Goal: Transaction & Acquisition: Purchase product/service

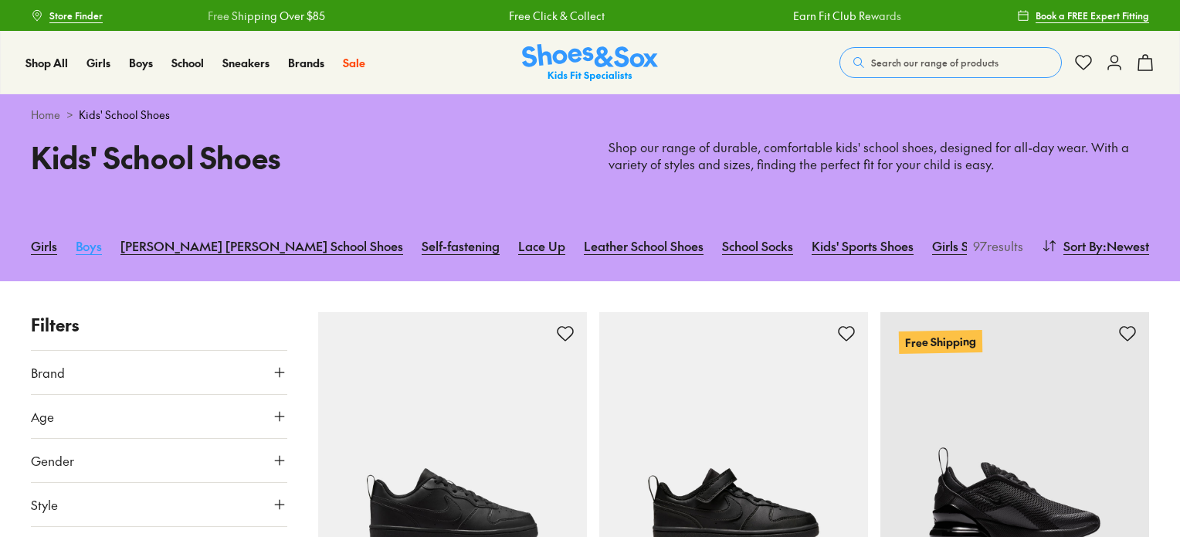
click at [92, 253] on link "Boys" at bounding box center [89, 246] width 26 height 34
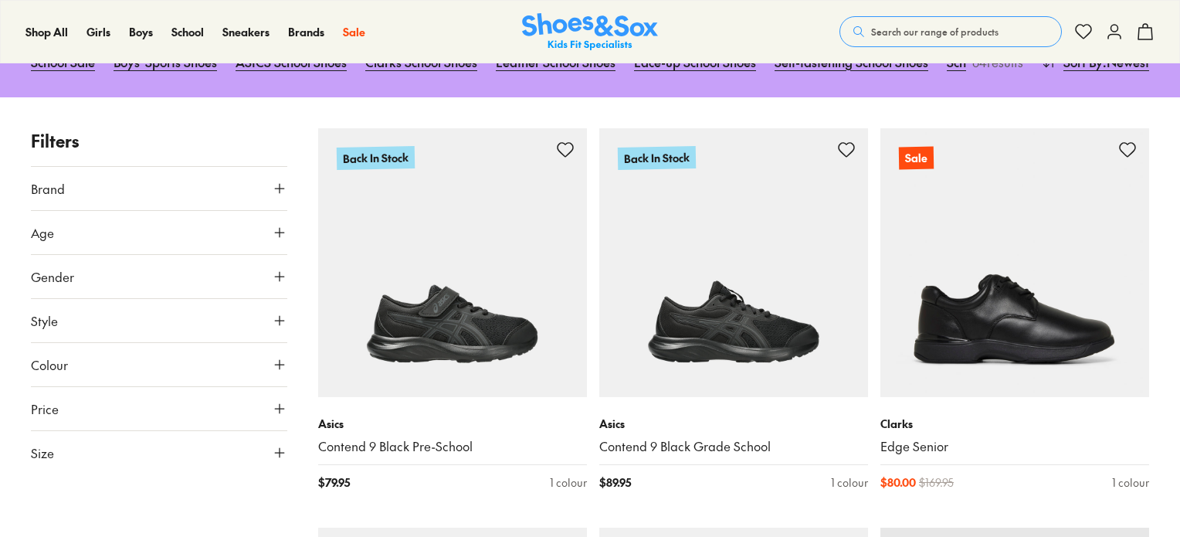
scroll to position [541, 0]
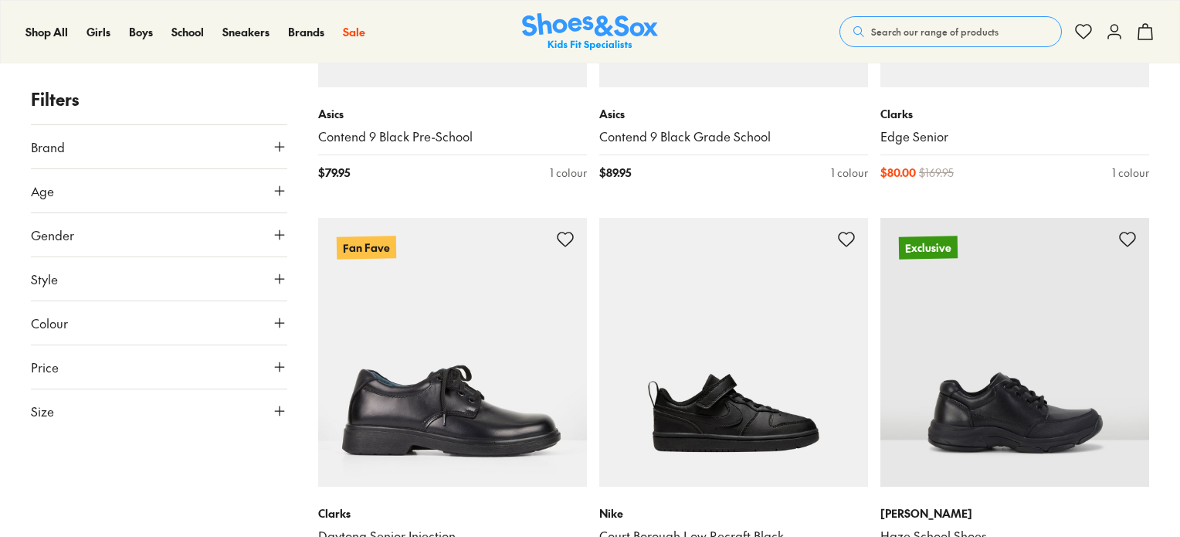
click at [282, 188] on icon at bounding box center [279, 190] width 15 height 15
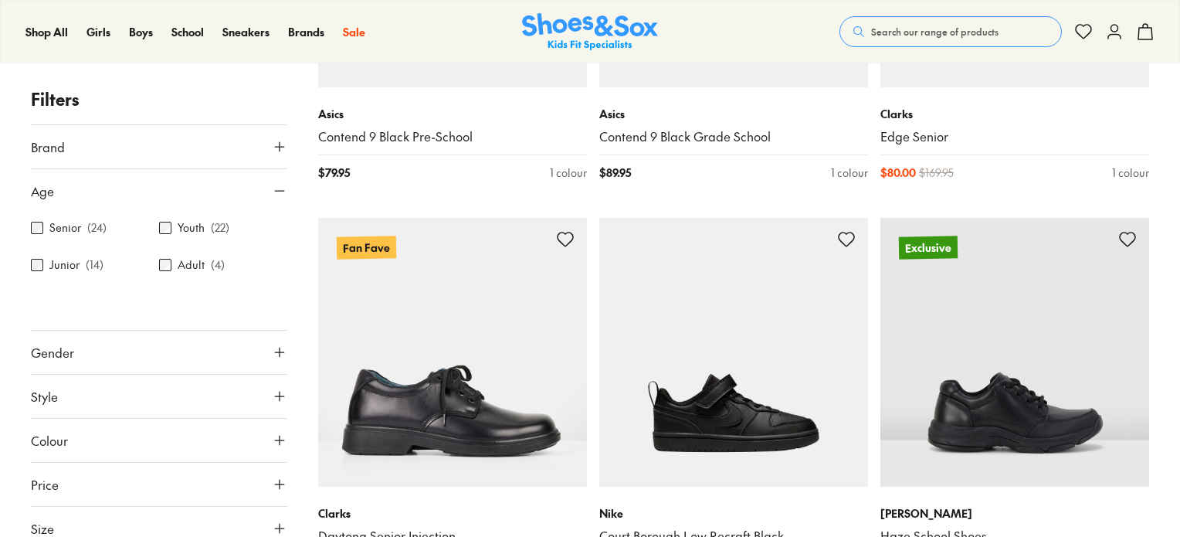
scroll to position [0, 0]
click at [272, 188] on icon at bounding box center [279, 190] width 15 height 15
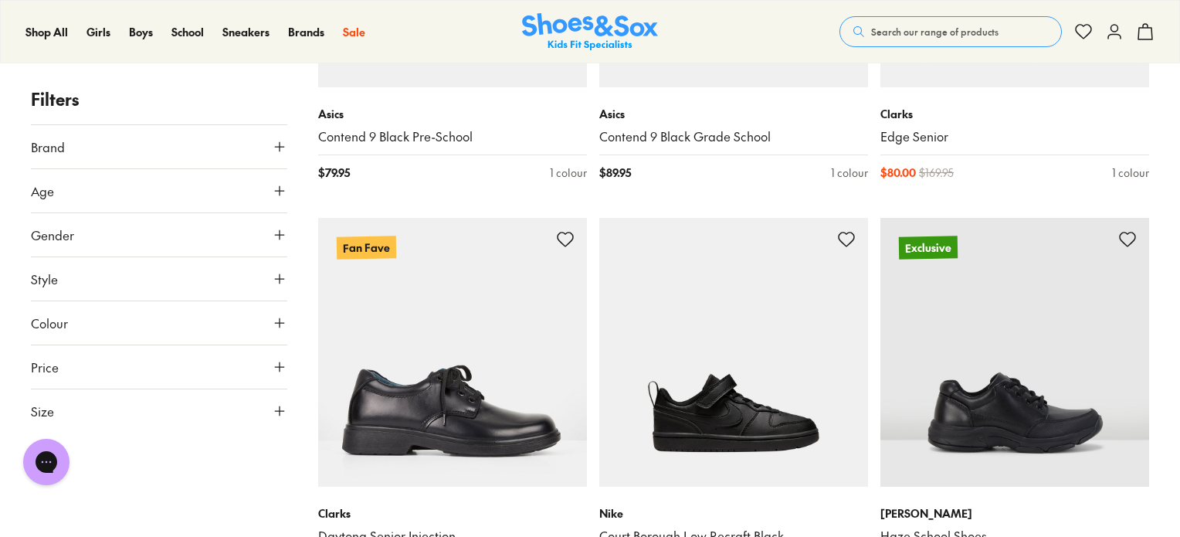
click at [275, 235] on icon at bounding box center [279, 234] width 15 height 15
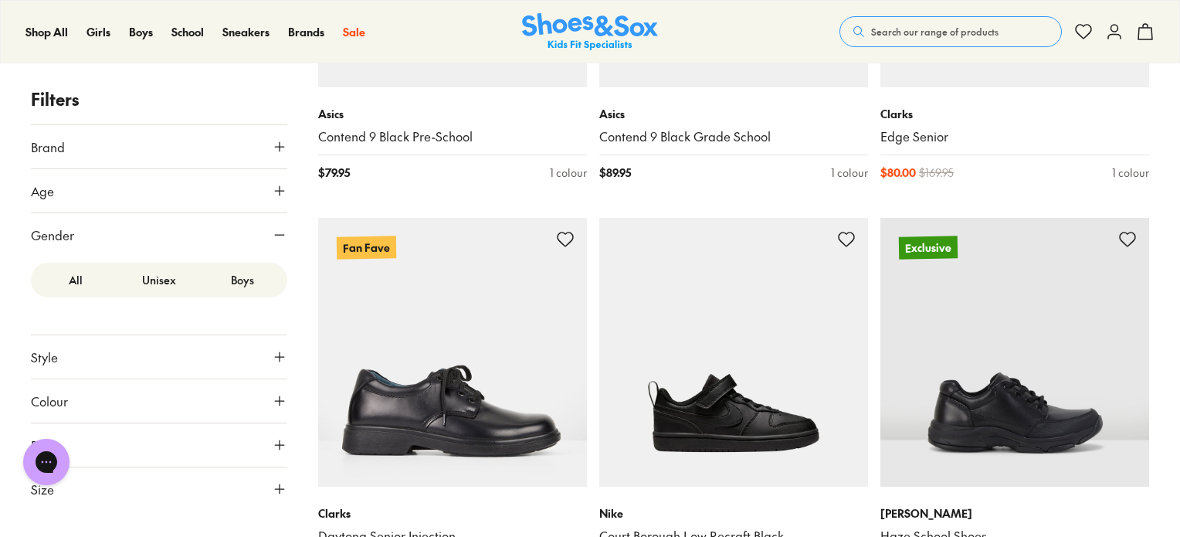
click at [236, 277] on label "Boys" at bounding box center [242, 280] width 83 height 29
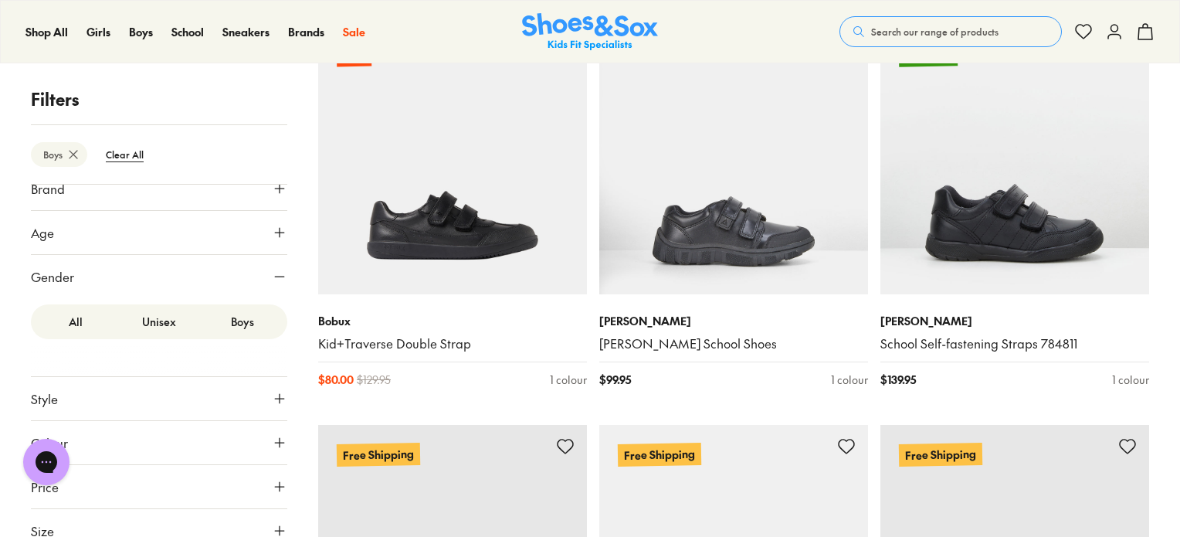
scroll to position [31, 0]
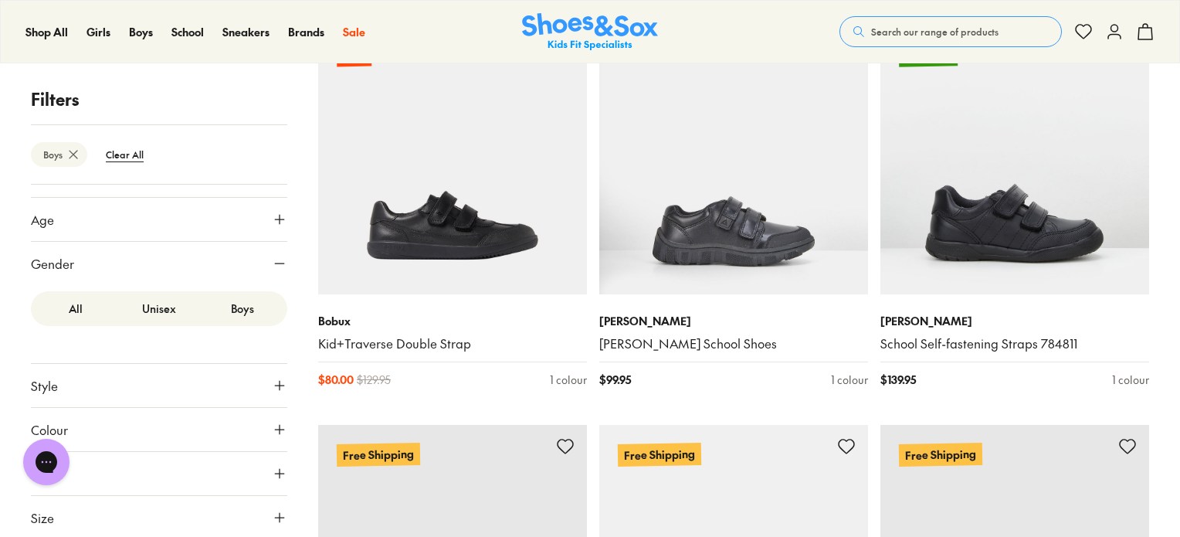
click at [272, 431] on icon at bounding box center [279, 429] width 15 height 15
drag, startPoint x: 49, startPoint y: 463, endPoint x: 138, endPoint y: 270, distance: 213.6
click at [77, 433] on html "Chat with us" at bounding box center [46, 461] width 62 height 57
click at [84, 463] on div "Close dialog Join the FREE Fit Club & Get 10% Back Sign up to join our FREE Fit…" at bounding box center [590, 268] width 1180 height 537
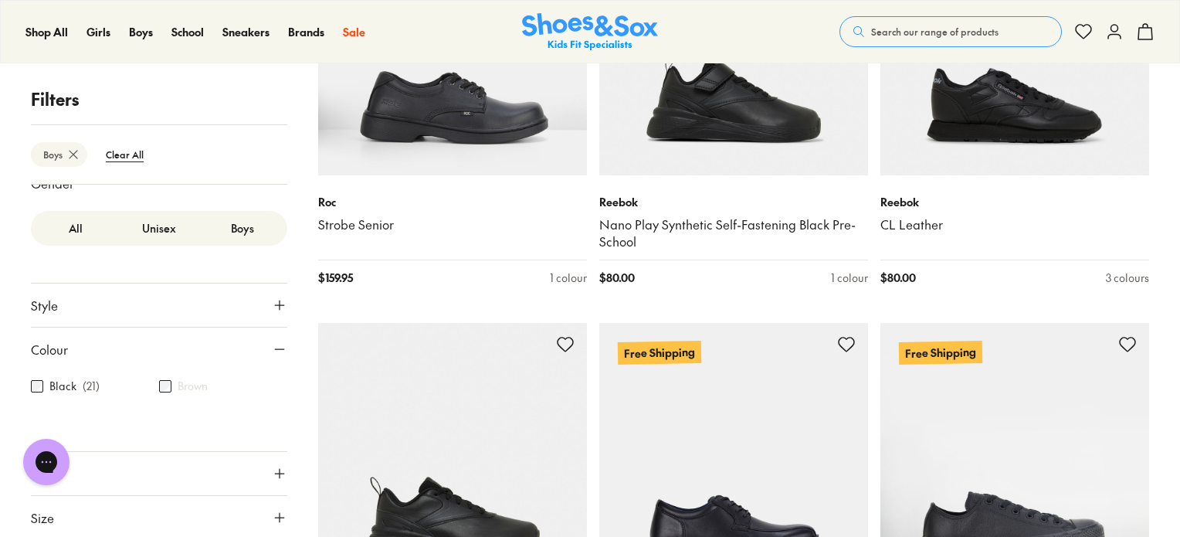
scroll to position [927, 0]
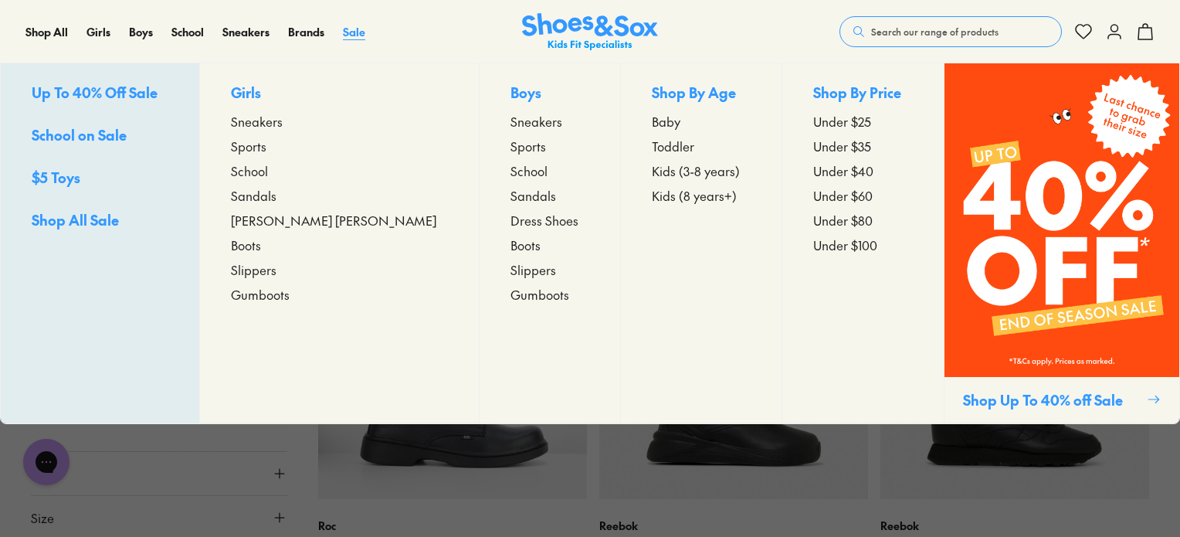
click at [362, 29] on span "Sale" at bounding box center [354, 31] width 22 height 15
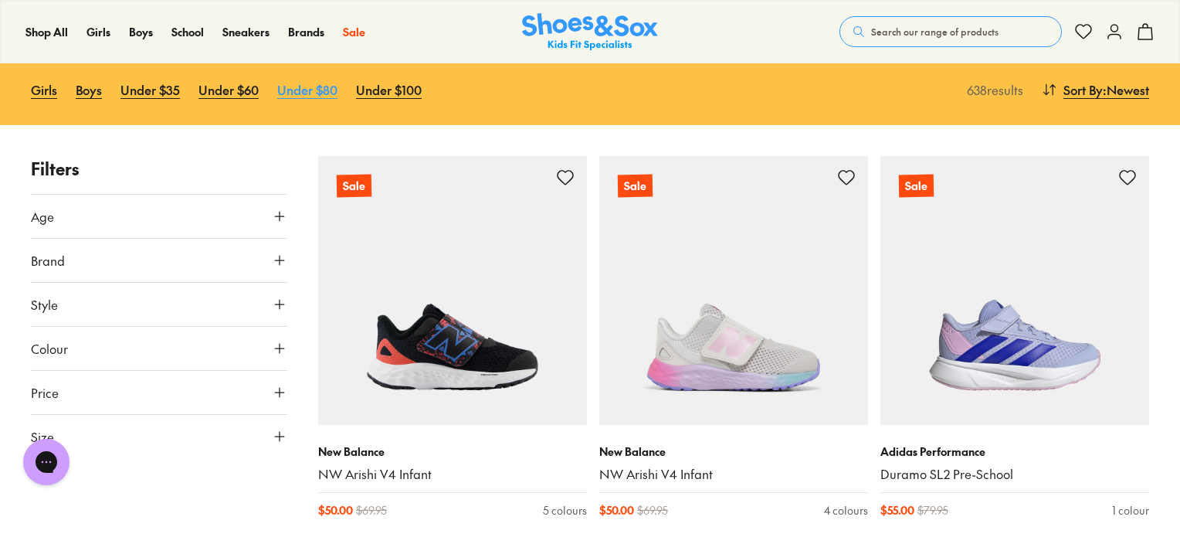
scroll to position [154, 0]
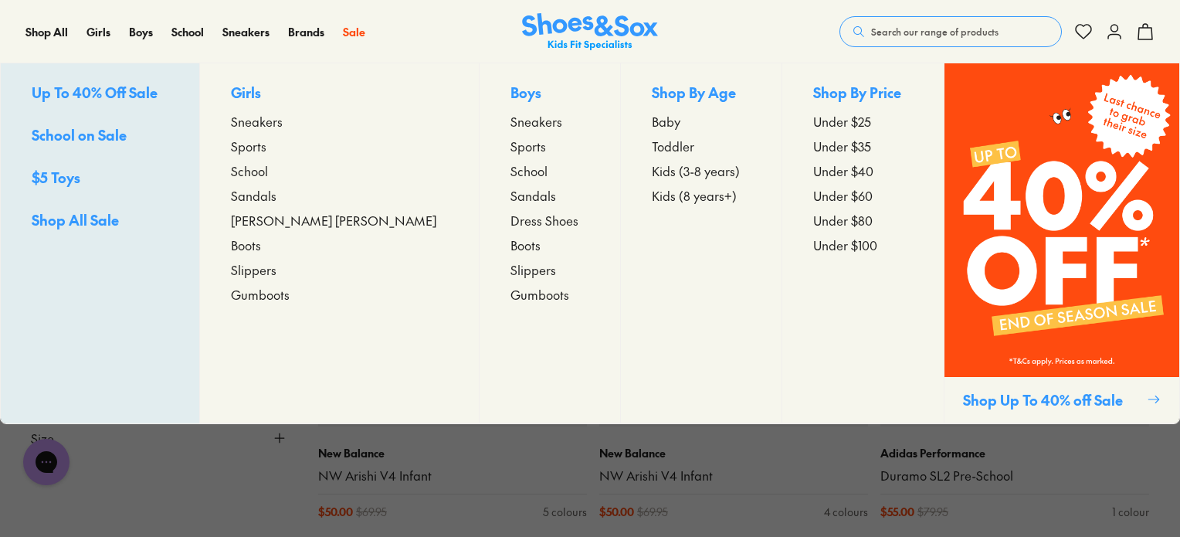
click at [97, 137] on span "School on Sale" at bounding box center [79, 134] width 95 height 19
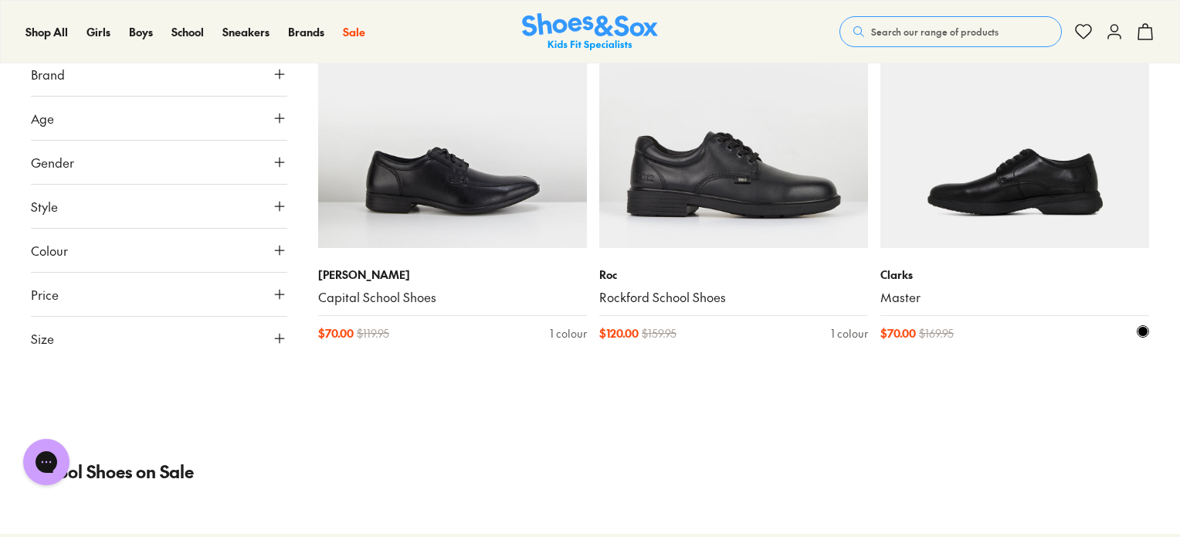
scroll to position [4093, 0]
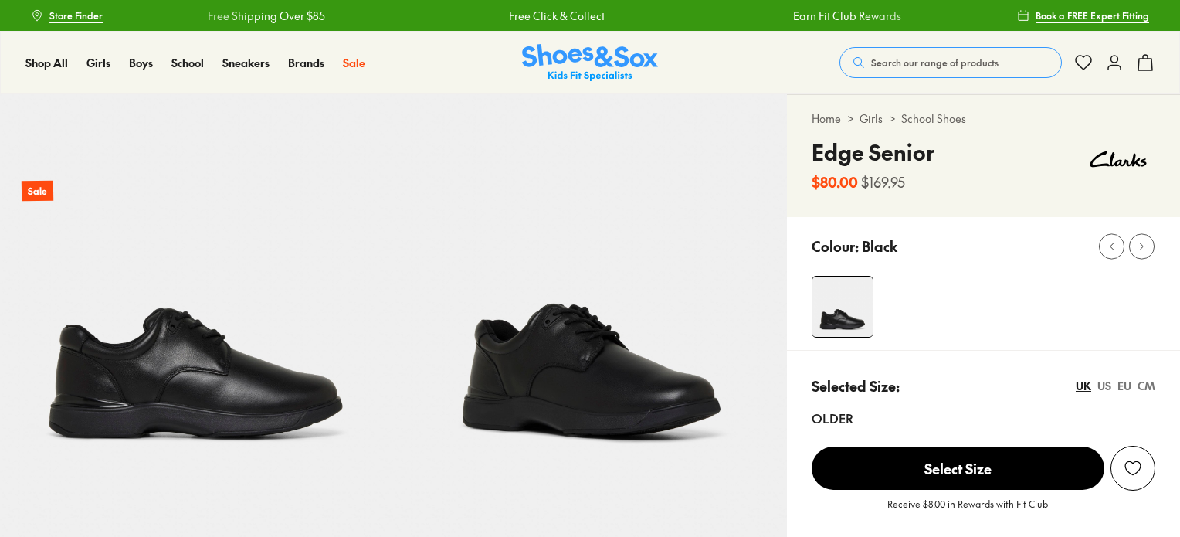
select select "*"
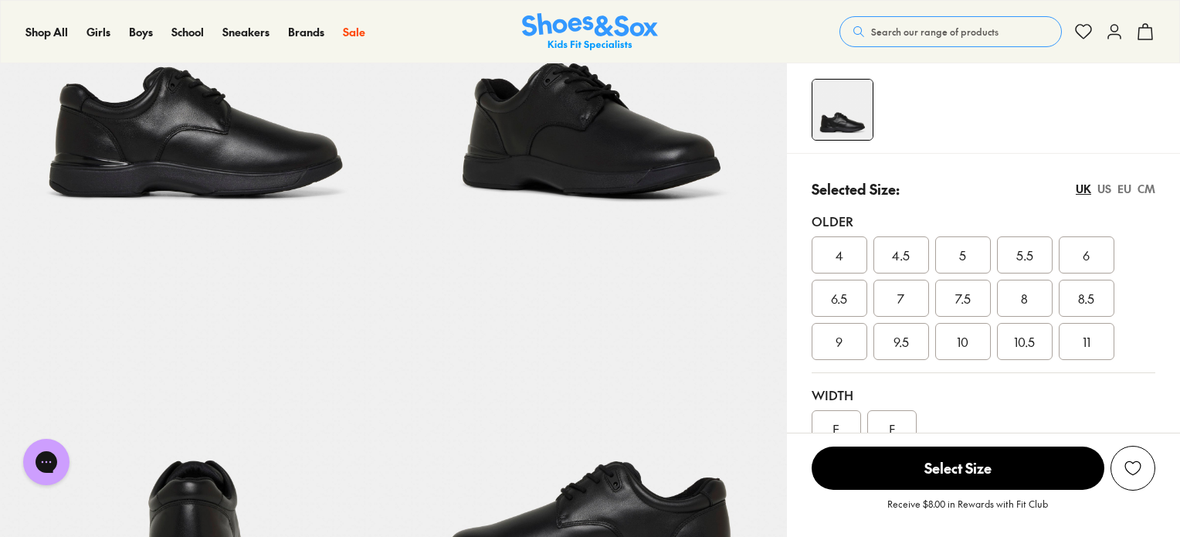
scroll to position [309, 0]
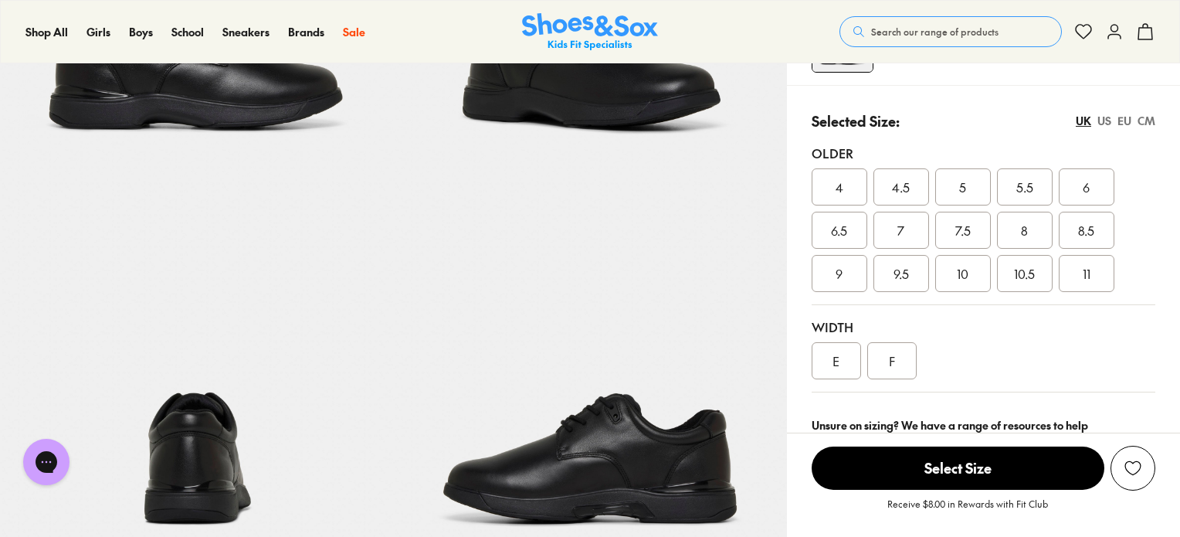
click at [1037, 236] on div "8" at bounding box center [1025, 230] width 56 height 37
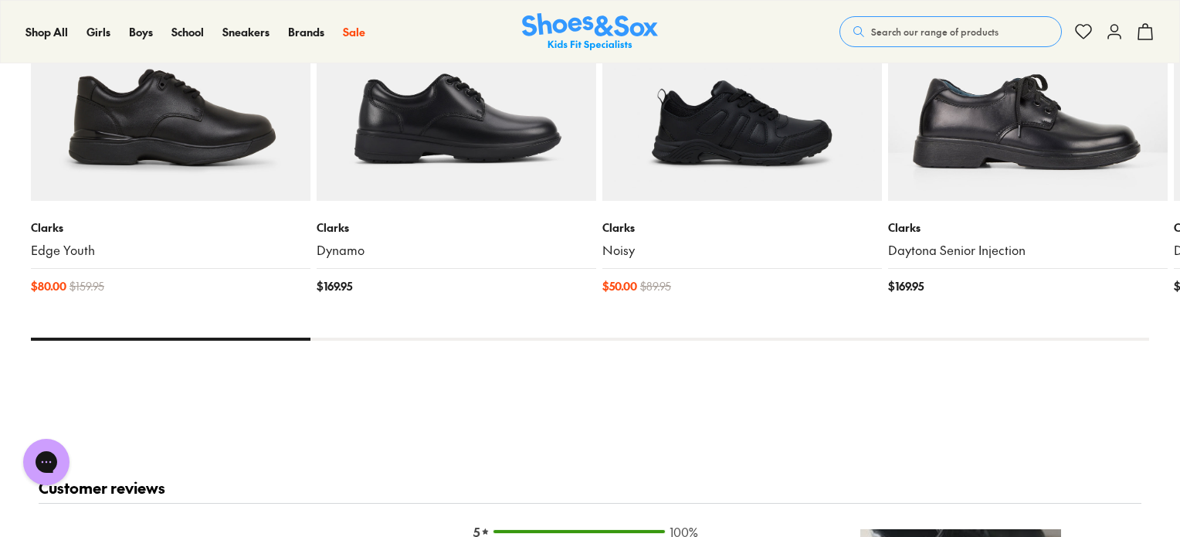
scroll to position [1699, 0]
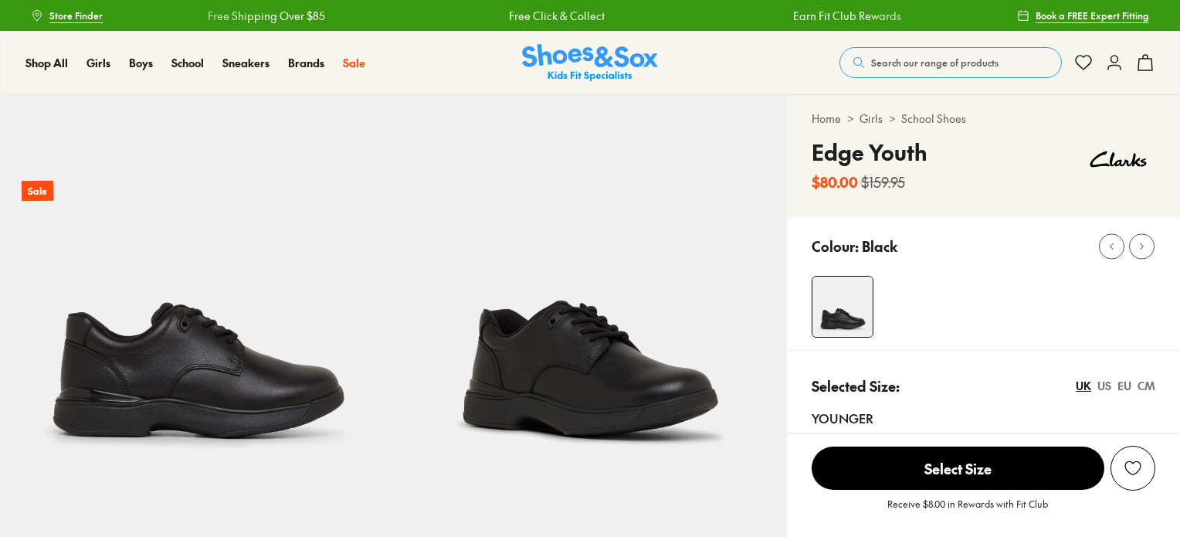
select select "*"
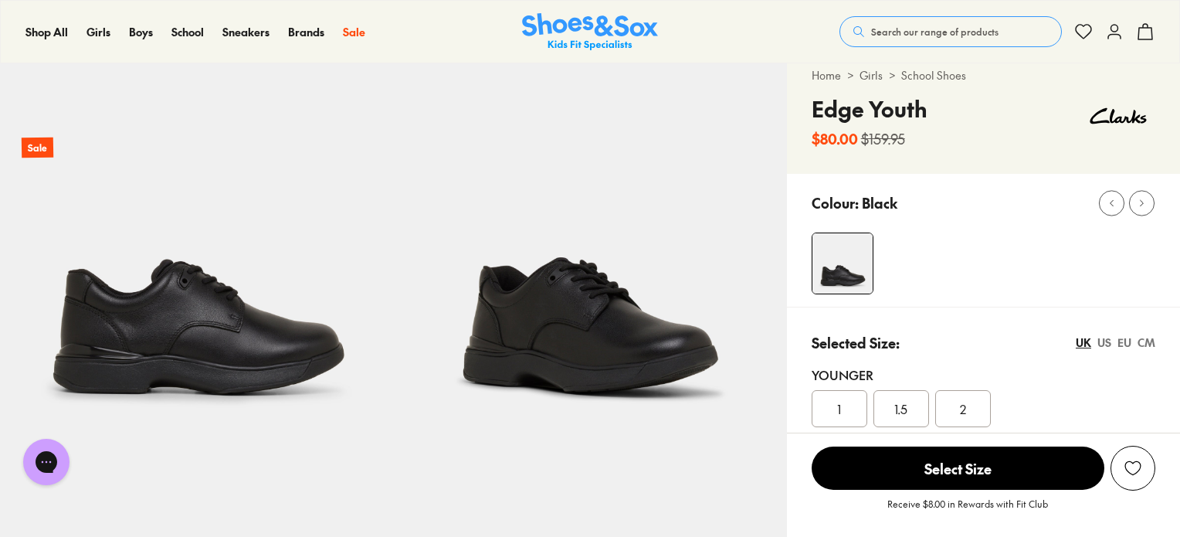
scroll to position [154, 0]
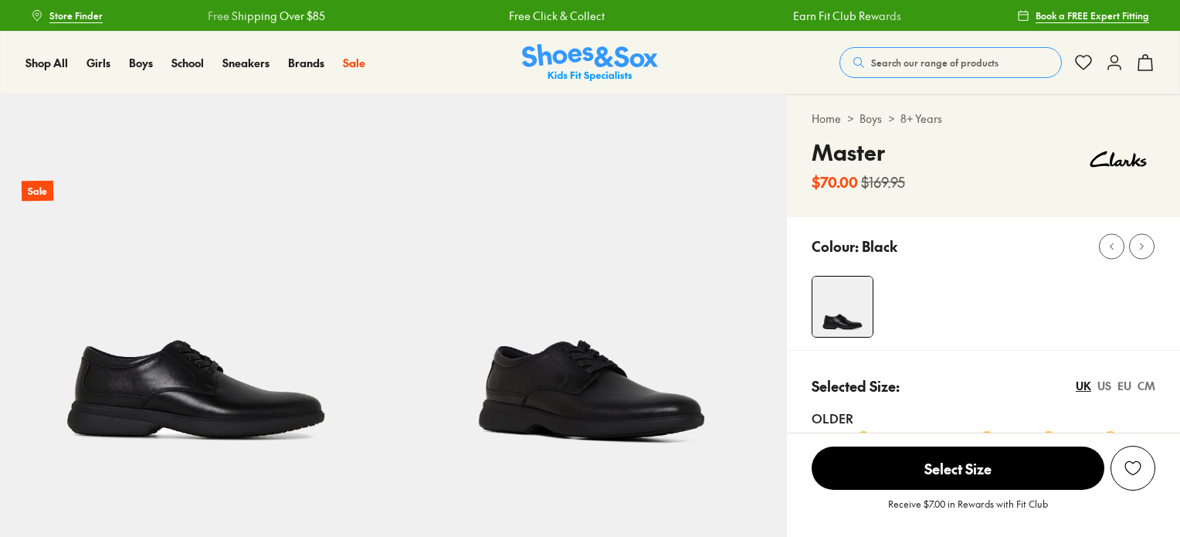
select select "*"
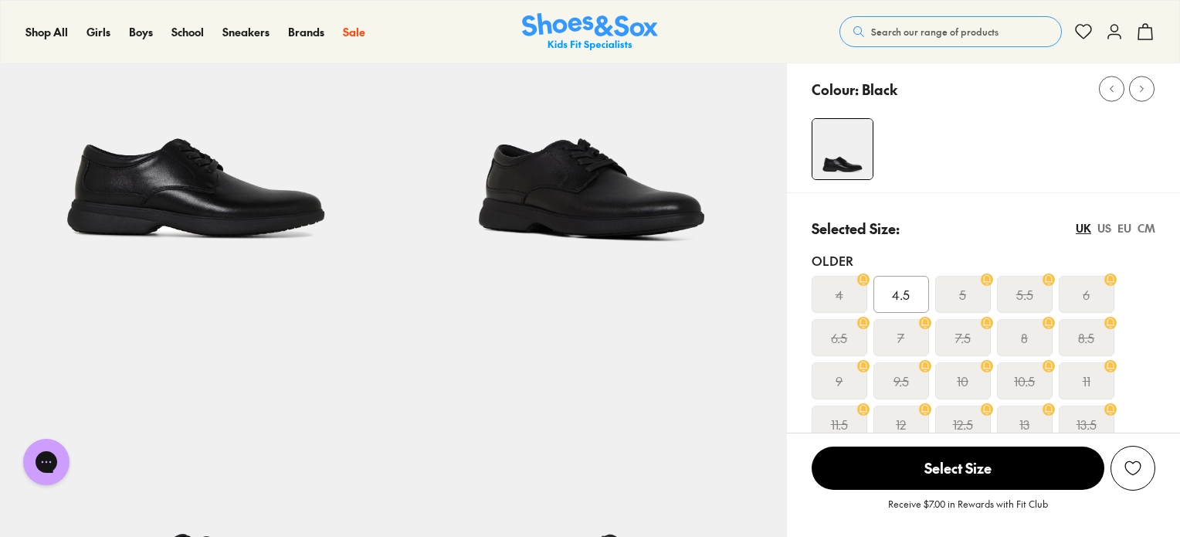
scroll to position [309, 0]
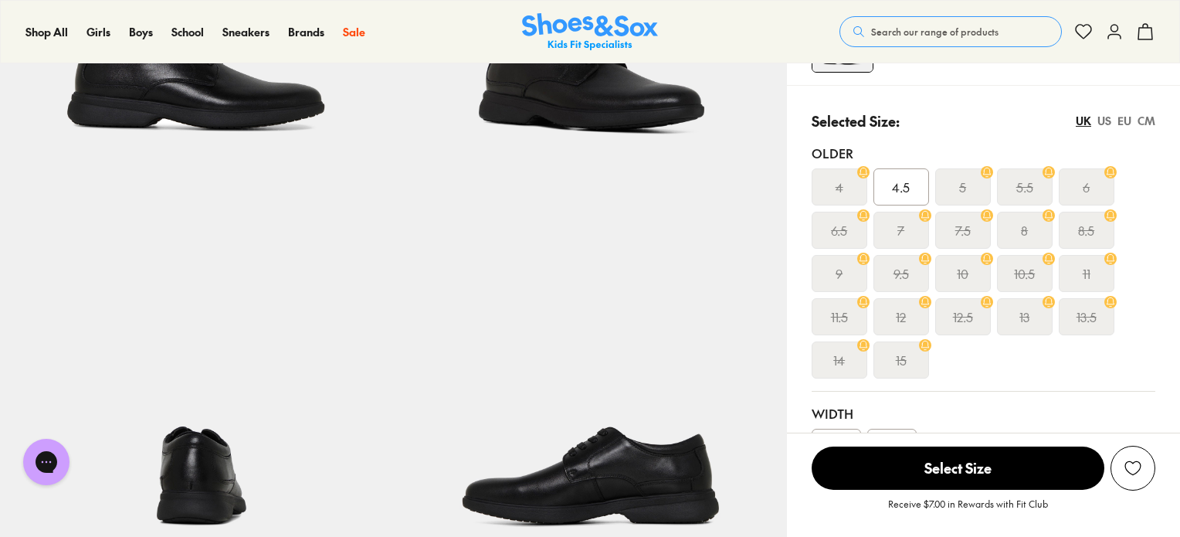
click at [955, 224] on div "7.5" at bounding box center [963, 230] width 56 height 37
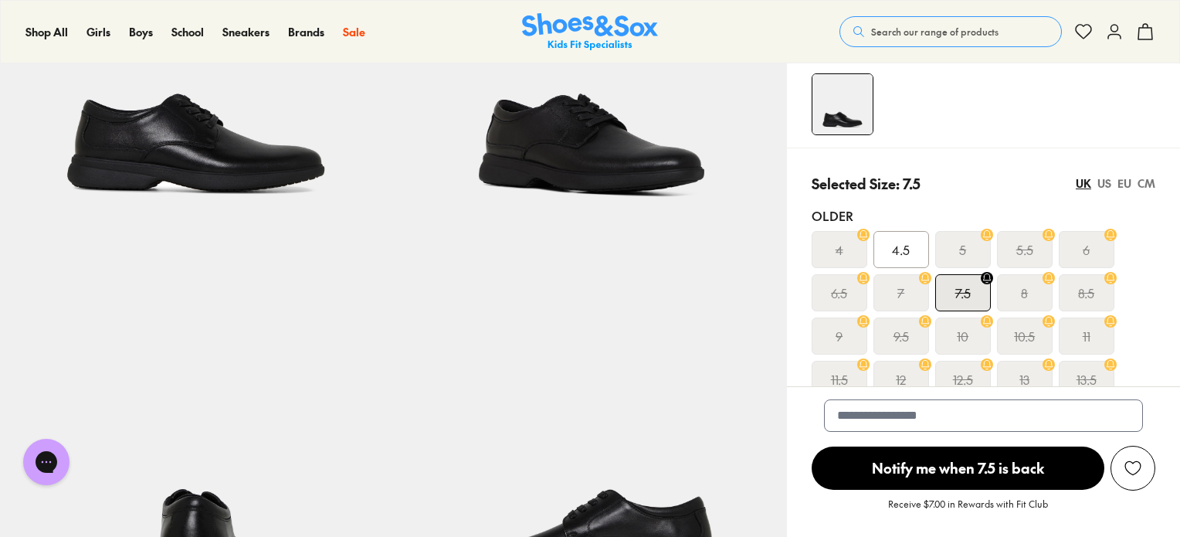
scroll to position [77, 0]
